Goal: Task Accomplishment & Management: Complete application form

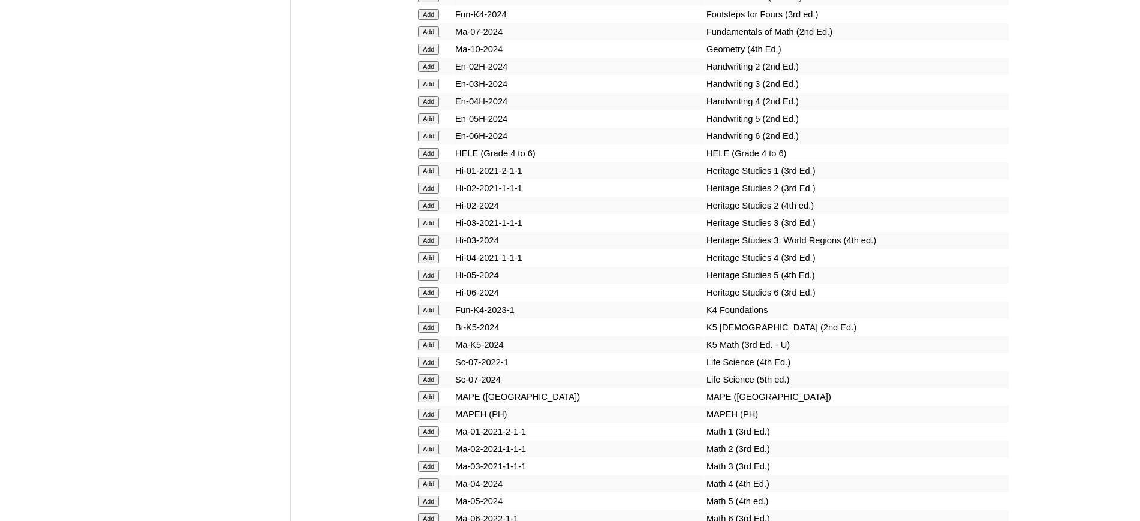
scroll to position [4519, 0]
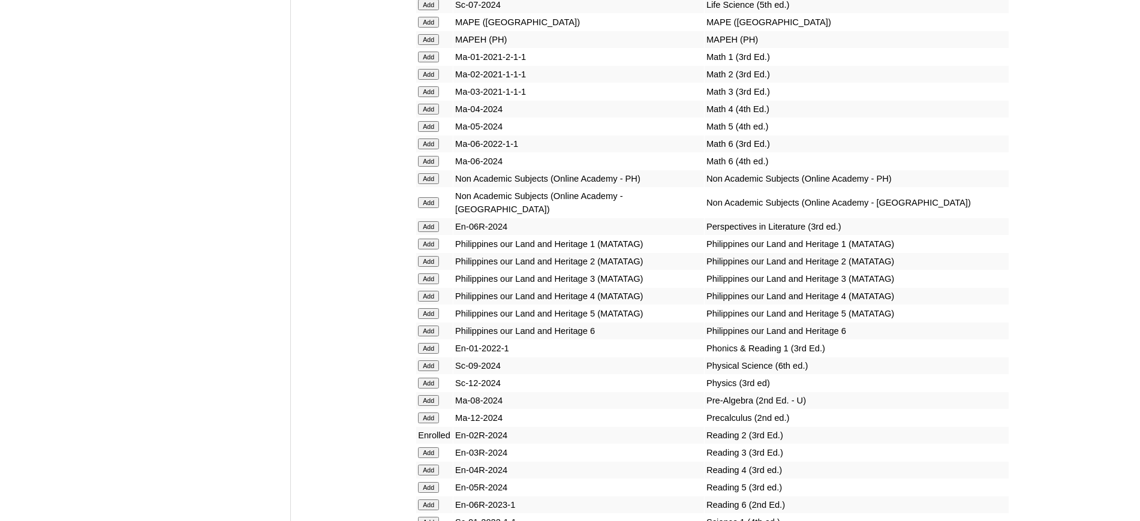
click at [424, 80] on input "Add" at bounding box center [428, 74] width 21 height 11
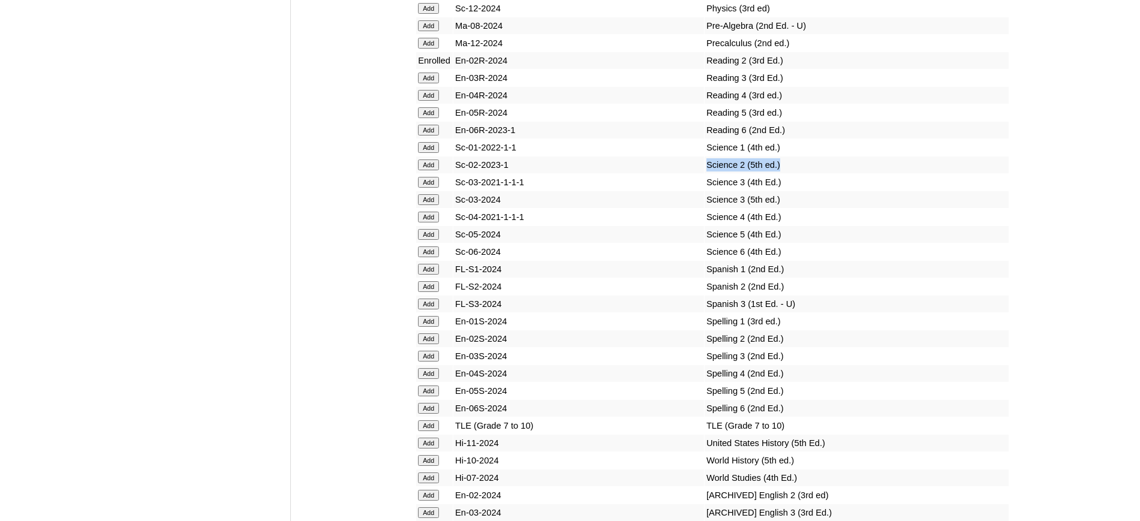
drag, startPoint x: 762, startPoint y: 205, endPoint x: 458, endPoint y: 205, distance: 304.7
click at [458, 173] on tr "Add Sc-02-2023-1 Science 2 (5th ed.)" at bounding box center [712, 165] width 593 height 17
click at [423, 170] on input "Add" at bounding box center [428, 165] width 21 height 11
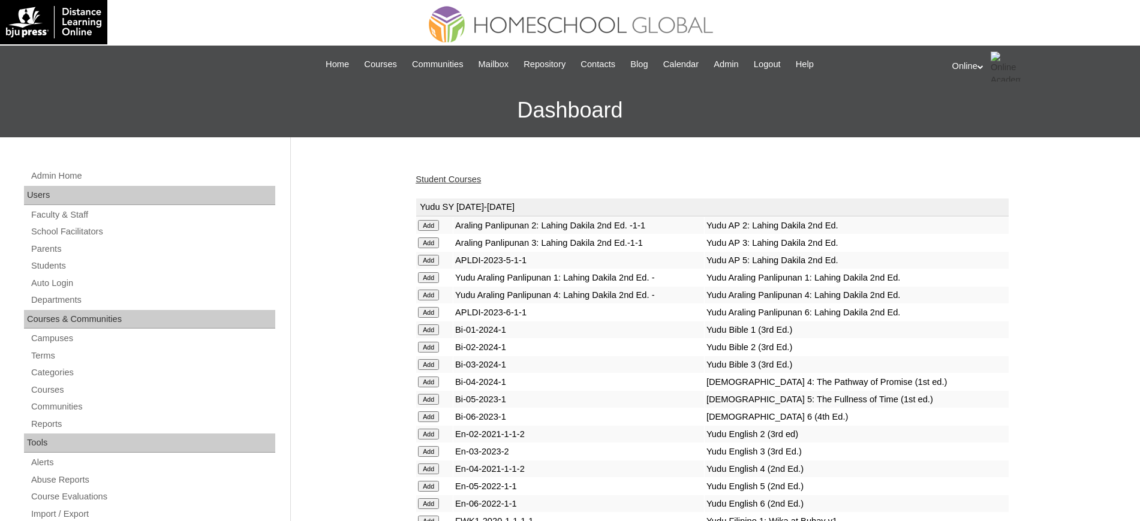
scroll to position [2645, 0]
